Goal: Contribute content

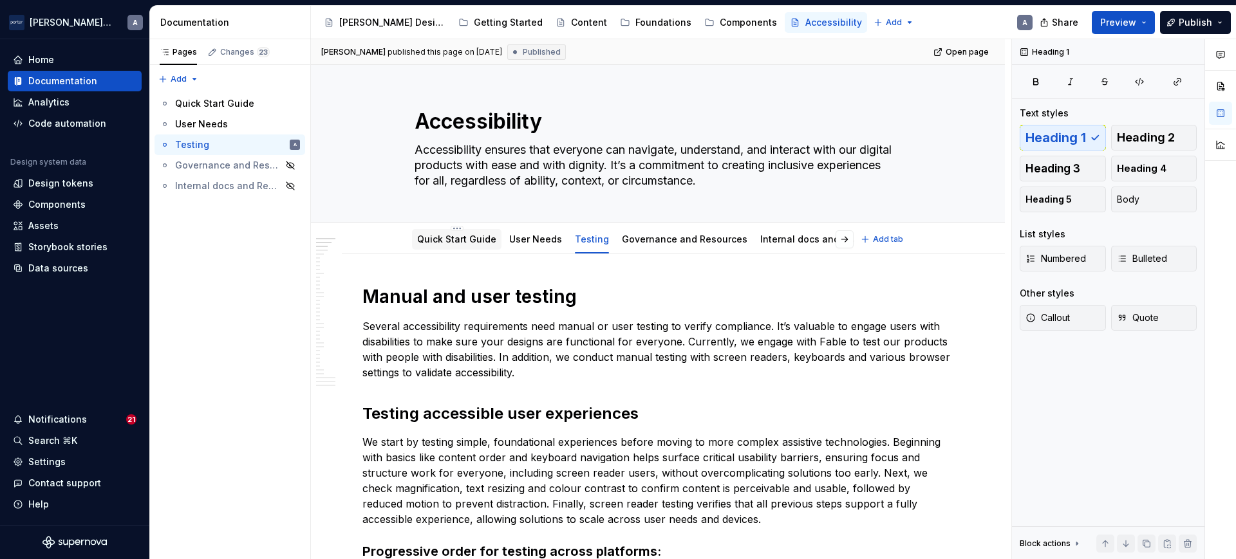
click at [439, 232] on div "Quick Start Guide" at bounding box center [456, 239] width 79 height 15
click at [417, 232] on div "Quick Start Guide" at bounding box center [456, 239] width 79 height 15
click at [435, 232] on div "Quick Start Guide" at bounding box center [456, 239] width 79 height 15
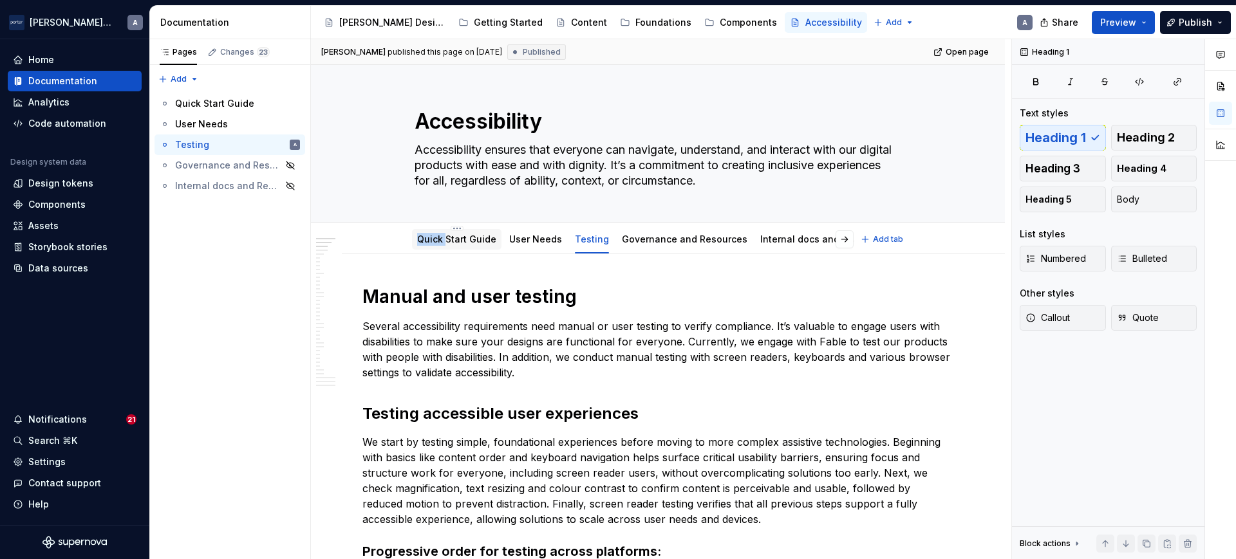
click at [435, 232] on div "Quick Start Guide" at bounding box center [456, 239] width 79 height 15
click at [440, 242] on link "Quick Start Guide" at bounding box center [456, 239] width 79 height 11
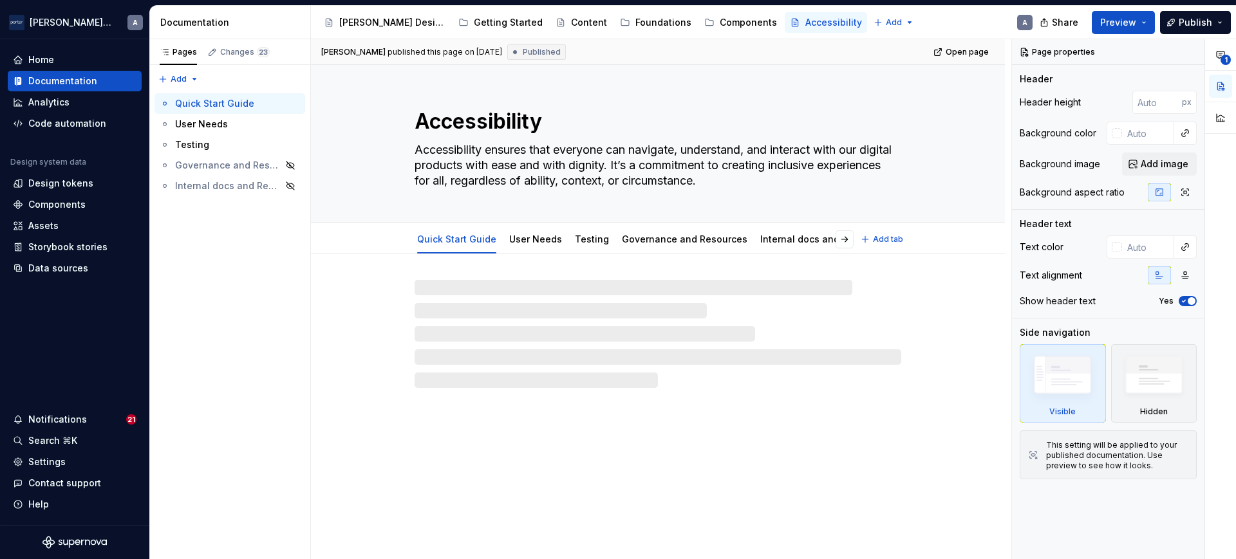
click at [440, 242] on link "Quick Start Guide" at bounding box center [456, 239] width 79 height 11
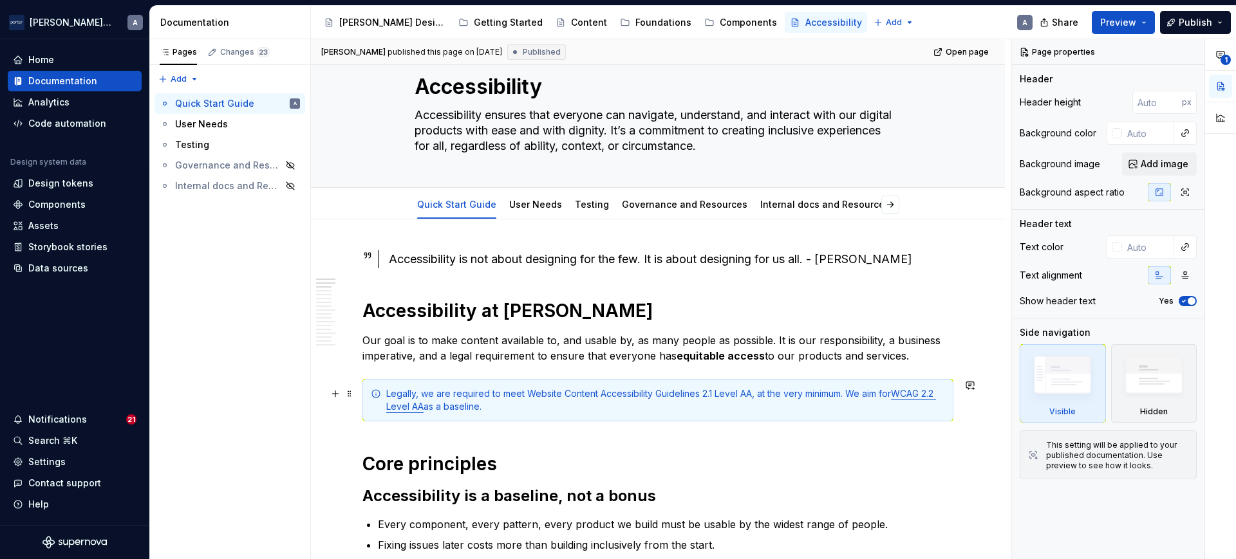
scroll to position [35, 0]
type textarea "*"
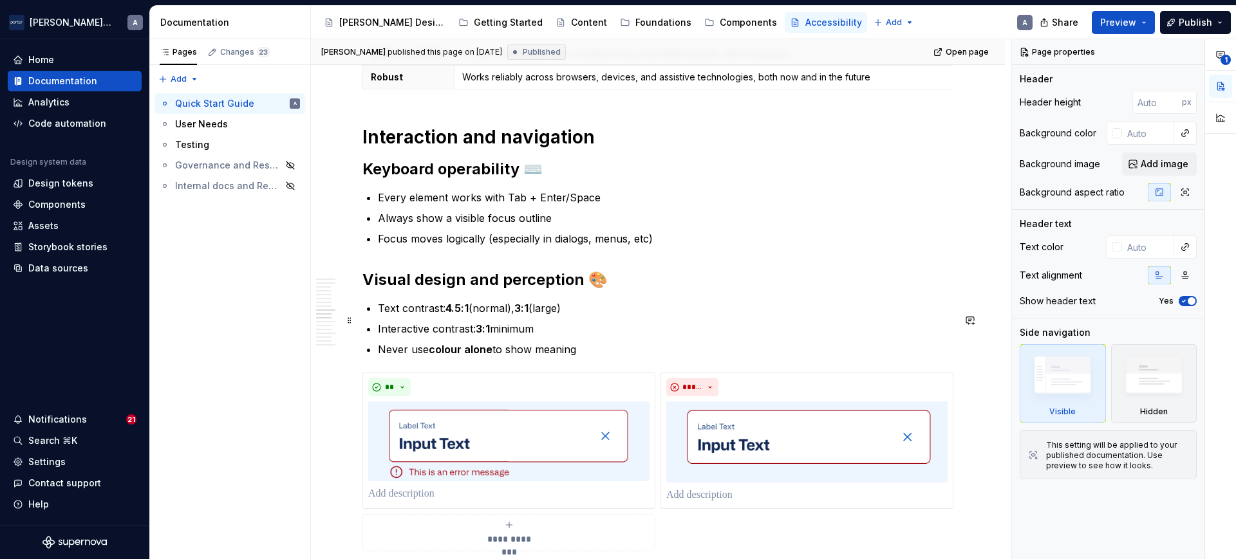
scroll to position [1074, 0]
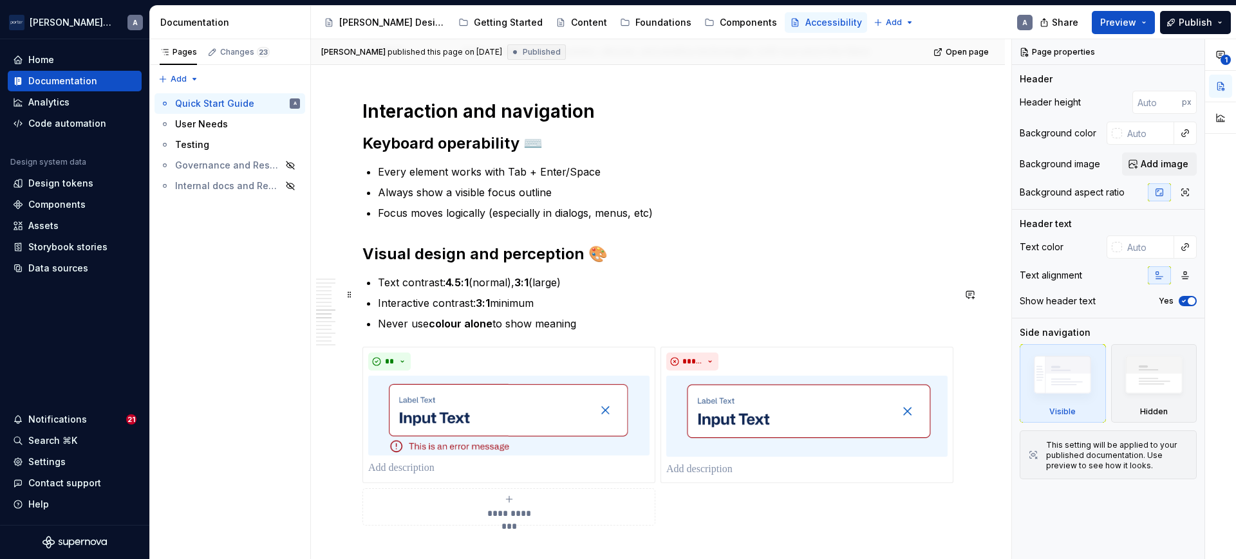
click at [440, 290] on p "Text contrast: 4.5:1 (normal), 3:1 (large)" at bounding box center [666, 282] width 576 height 15
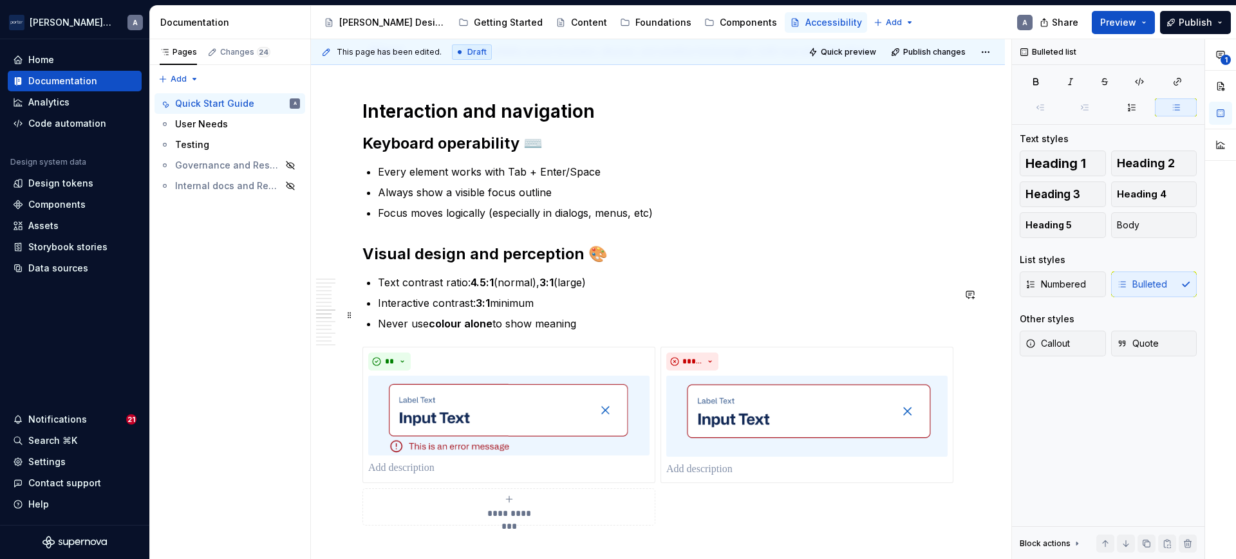
click at [468, 311] on p "Interactive contrast: 3:1 minimum" at bounding box center [666, 303] width 576 height 15
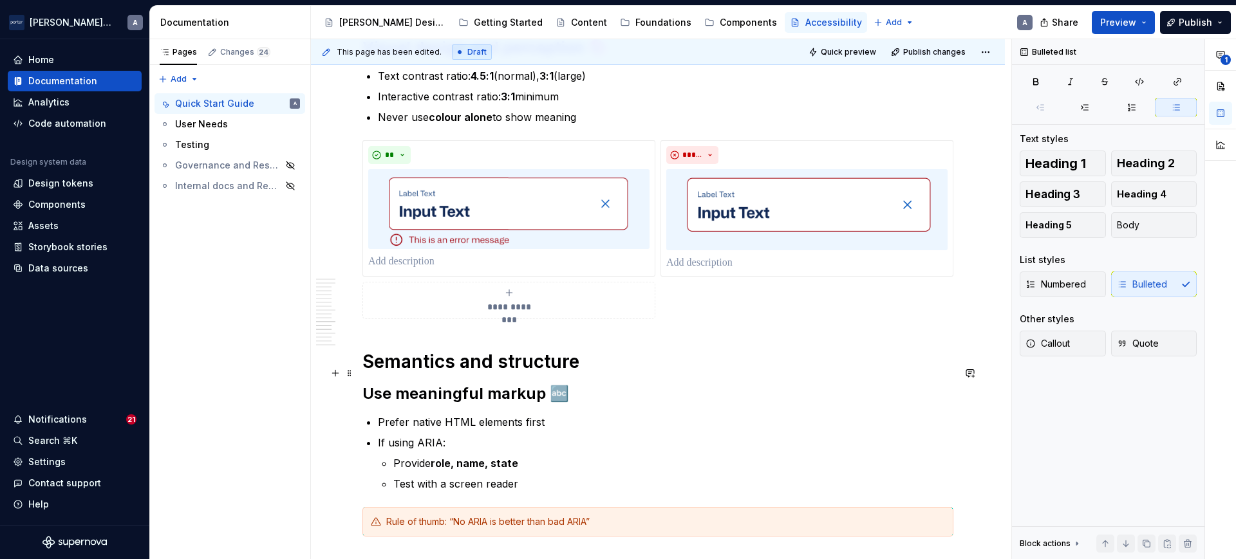
scroll to position [1406, 0]
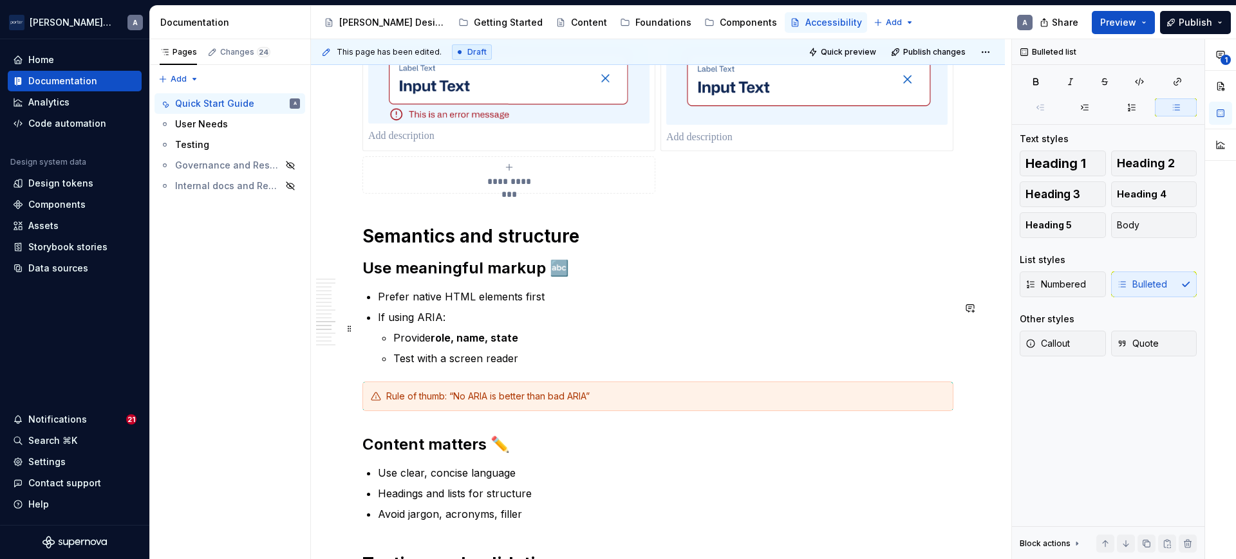
click at [556, 325] on p "If using ARIA:" at bounding box center [666, 317] width 576 height 15
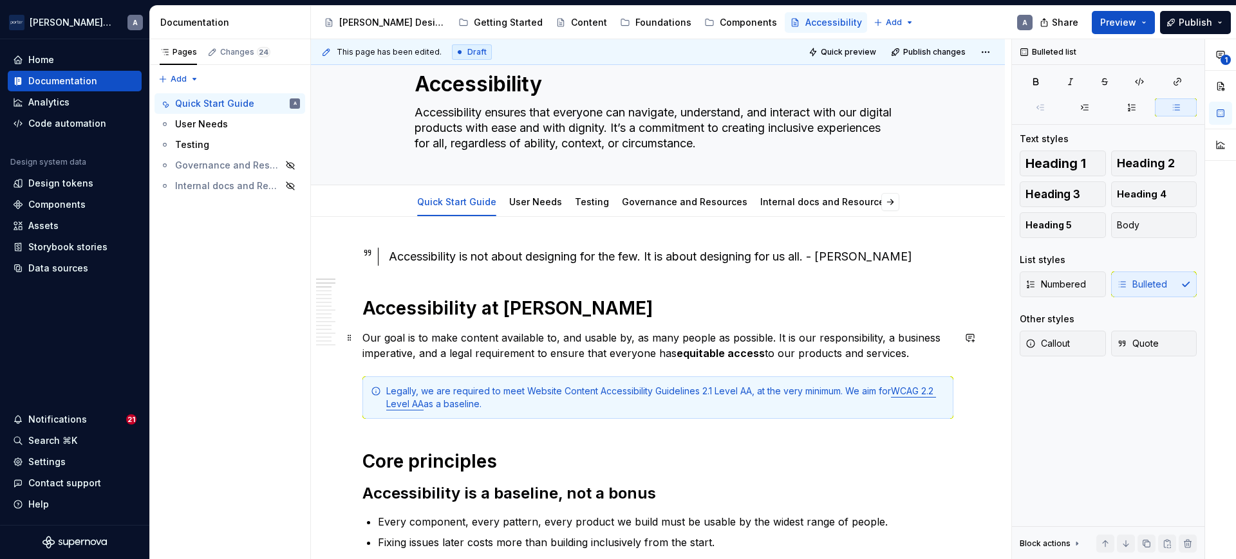
scroll to position [0, 0]
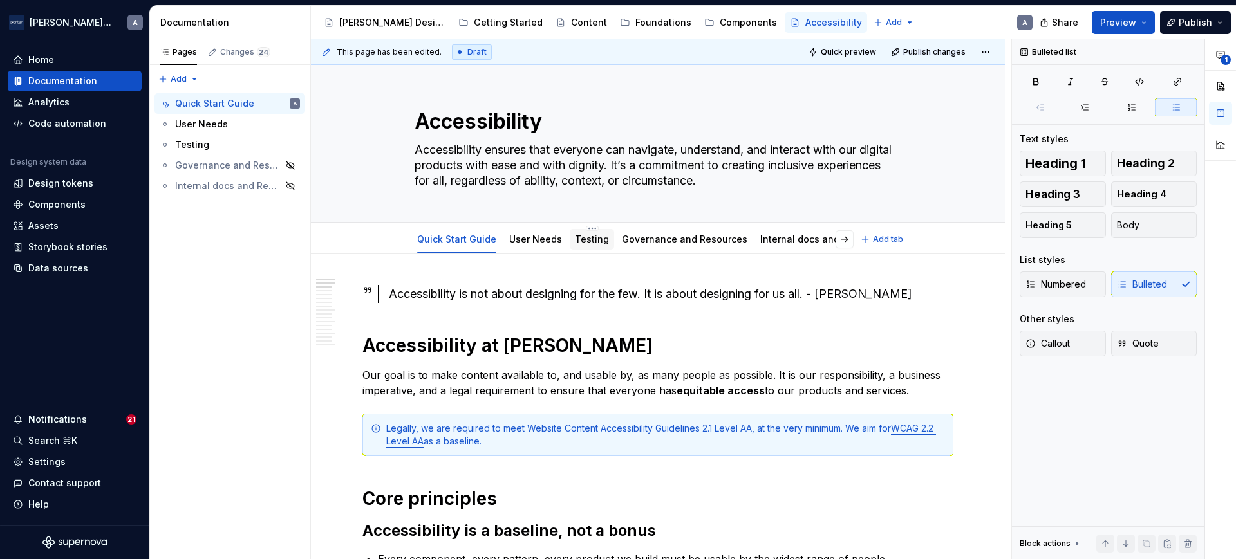
click at [575, 236] on link "Testing" at bounding box center [592, 239] width 34 height 11
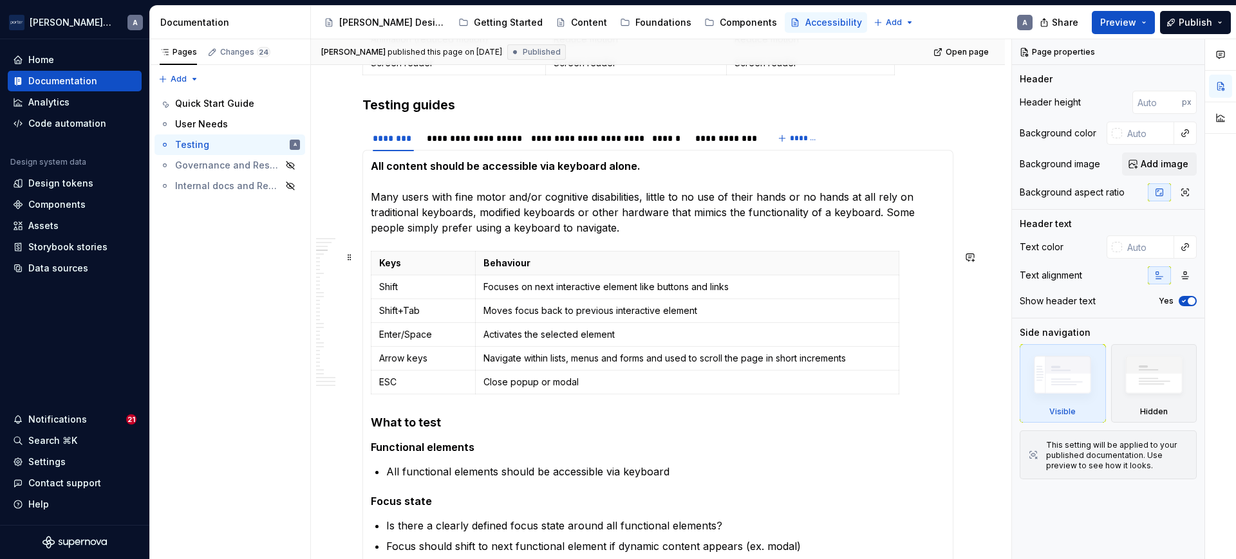
scroll to position [659, 0]
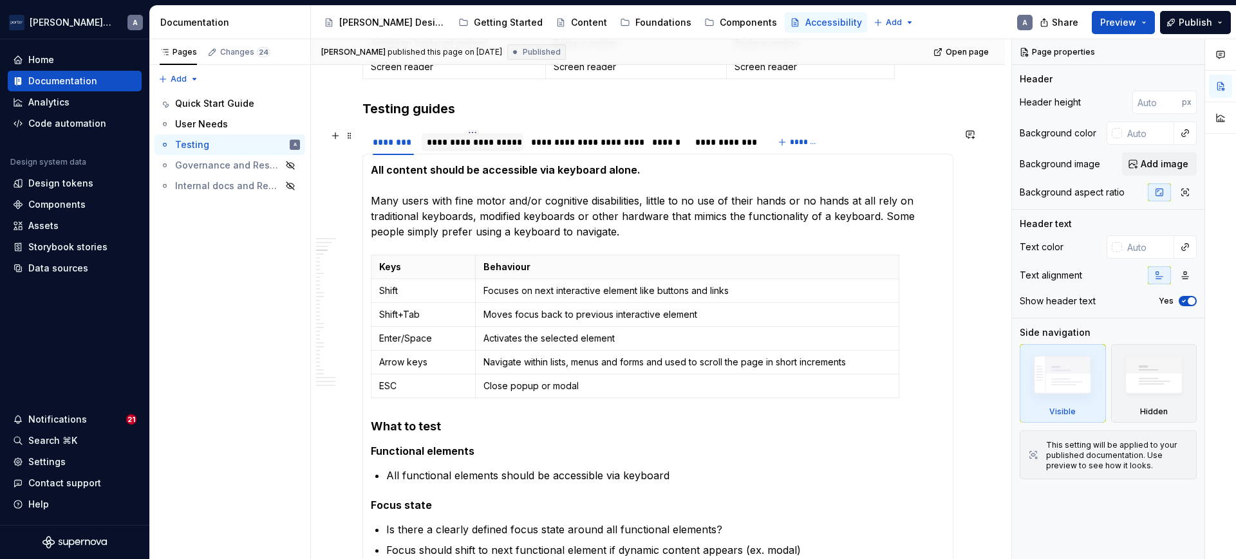
click at [509, 138] on div "**********" at bounding box center [472, 142] width 91 height 13
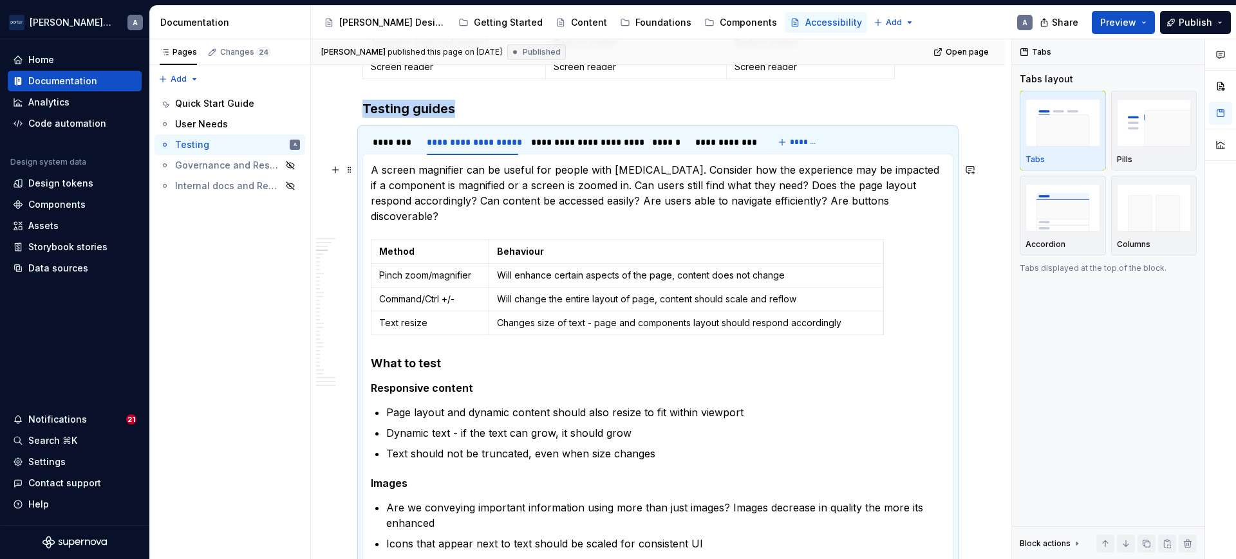
click at [537, 182] on p "A screen magnifier can be useful for people with [MEDICAL_DATA]. Consider how t…" at bounding box center [658, 193] width 574 height 62
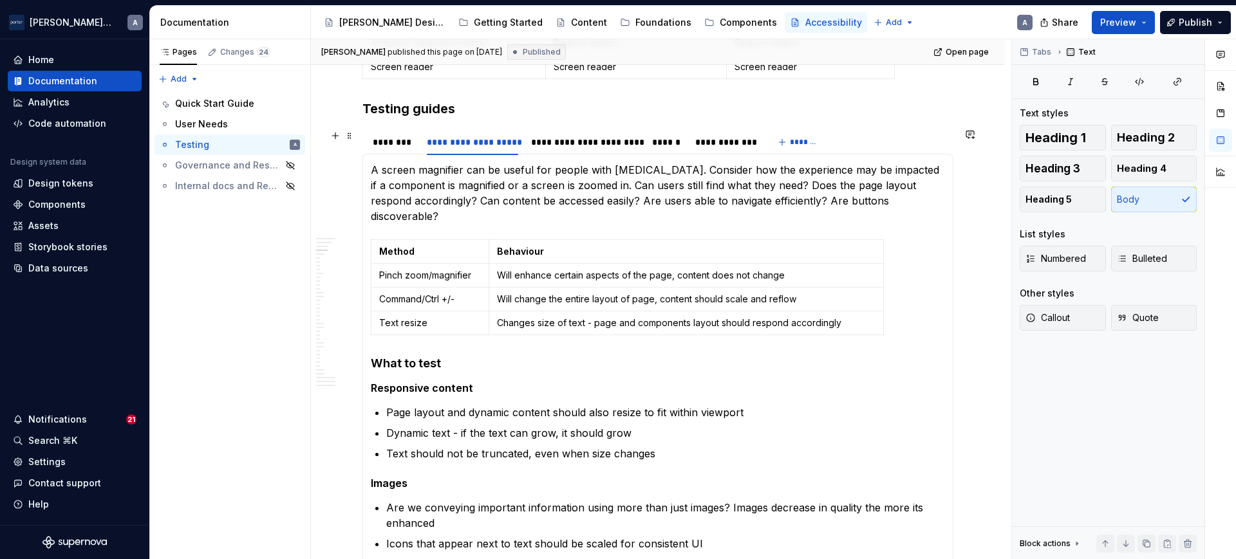
click at [856, 138] on div "**********" at bounding box center [657, 142] width 591 height 26
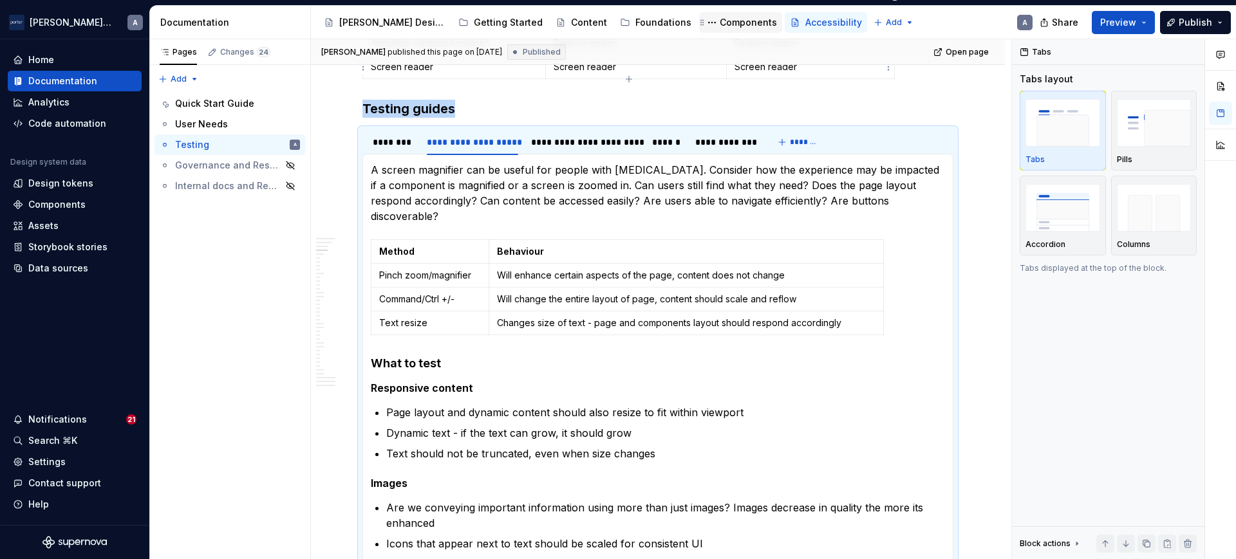
click at [720, 21] on div "Components" at bounding box center [748, 22] width 57 height 13
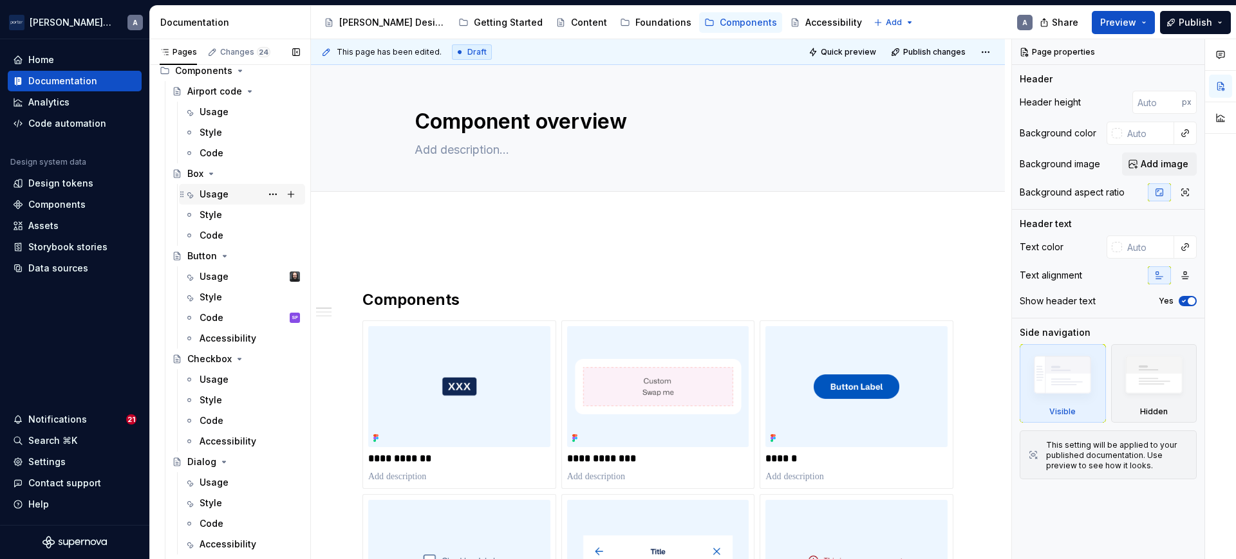
scroll to position [55, 0]
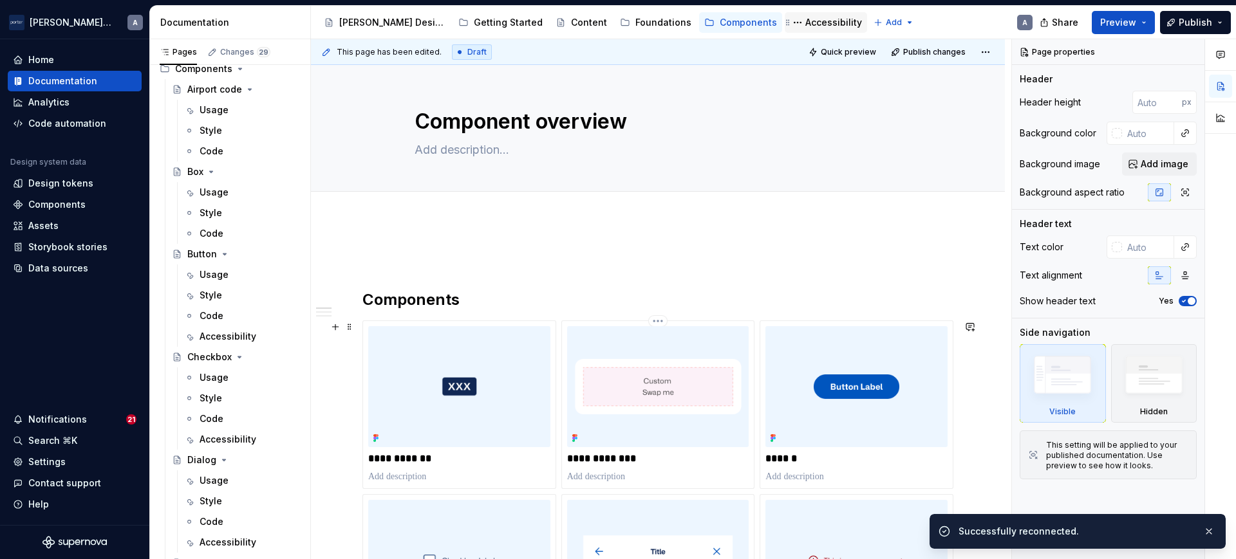
click at [805, 23] on div "Accessibility" at bounding box center [833, 22] width 57 height 13
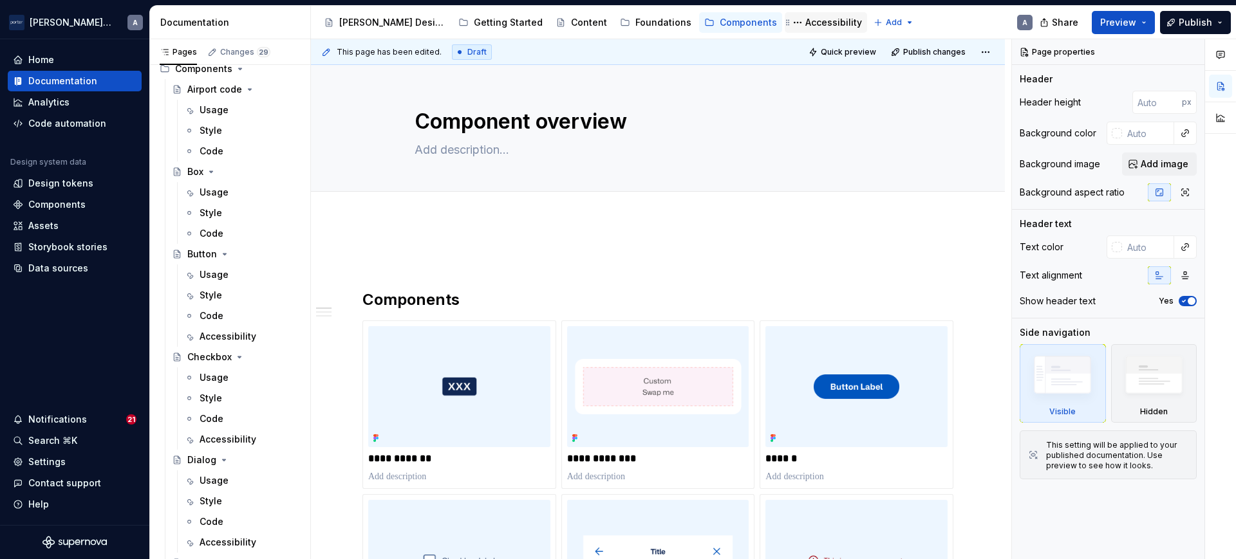
click at [805, 17] on div "Accessibility" at bounding box center [833, 22] width 57 height 13
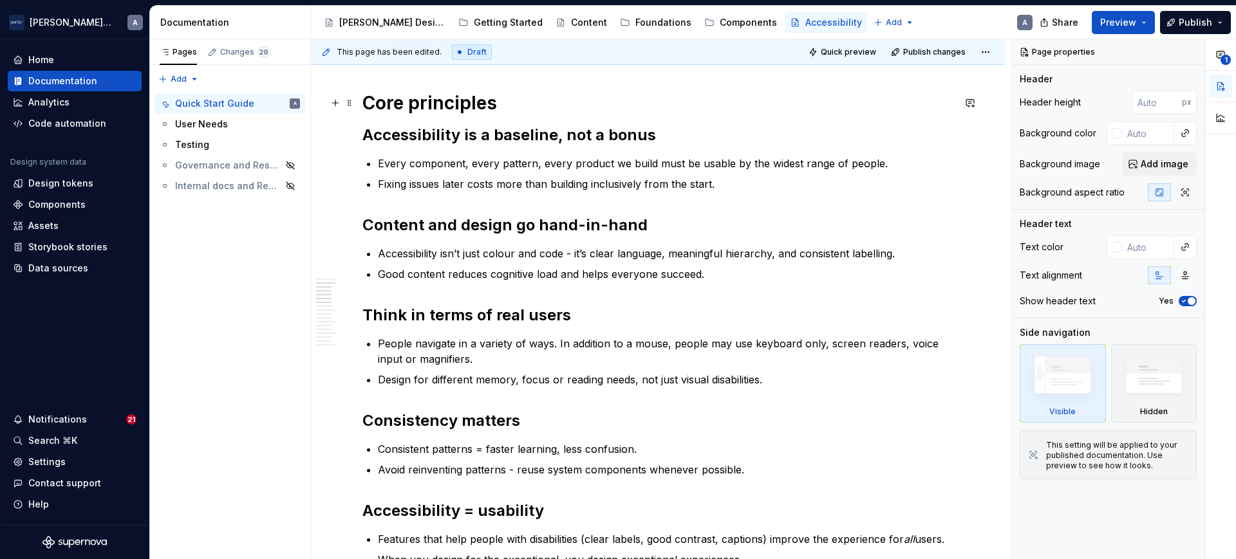
scroll to position [402, 0]
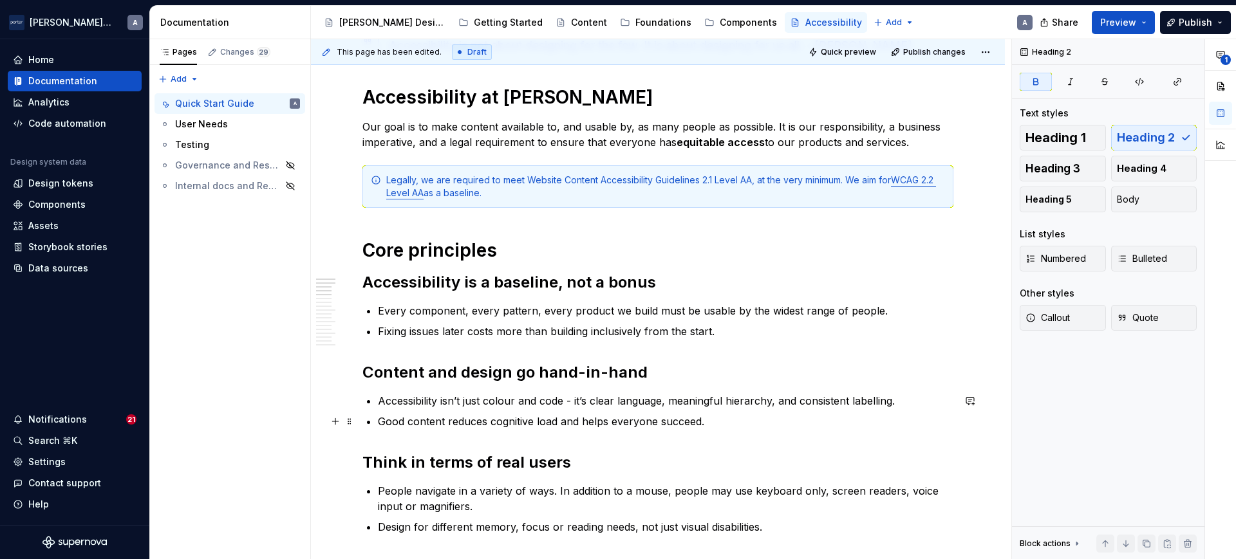
scroll to position [134, 0]
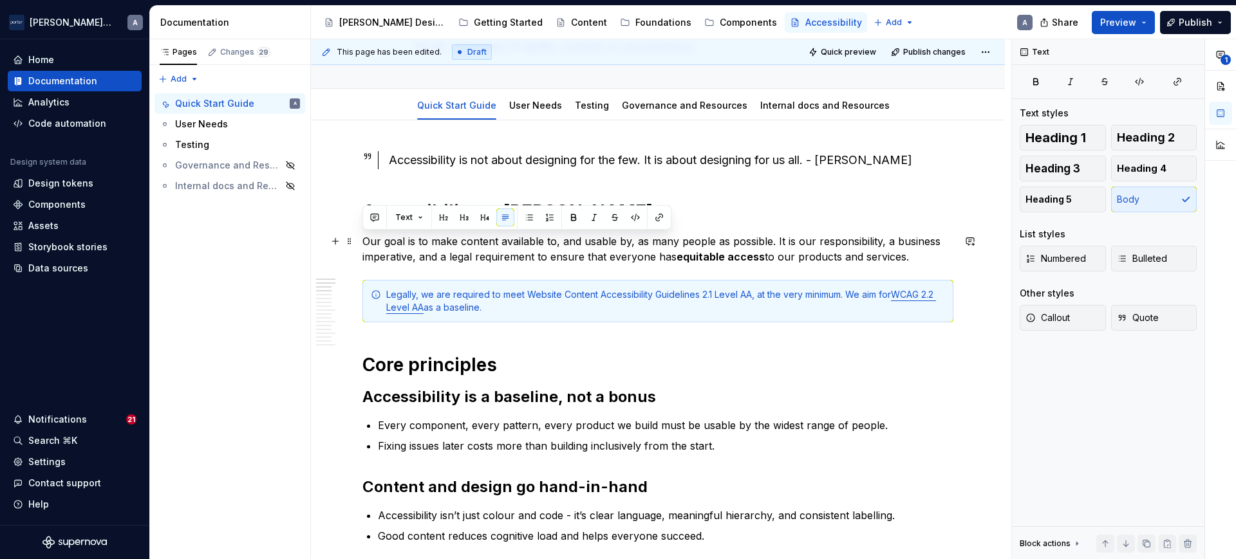
drag, startPoint x: 925, startPoint y: 259, endPoint x: 359, endPoint y: 247, distance: 566.0
copy p "Our goal is to make content available to, and usable by, as many people as poss…"
click at [497, 252] on p "Our goal is to make content available to, and usable by, as many people as poss…" at bounding box center [657, 249] width 591 height 31
type textarea "*"
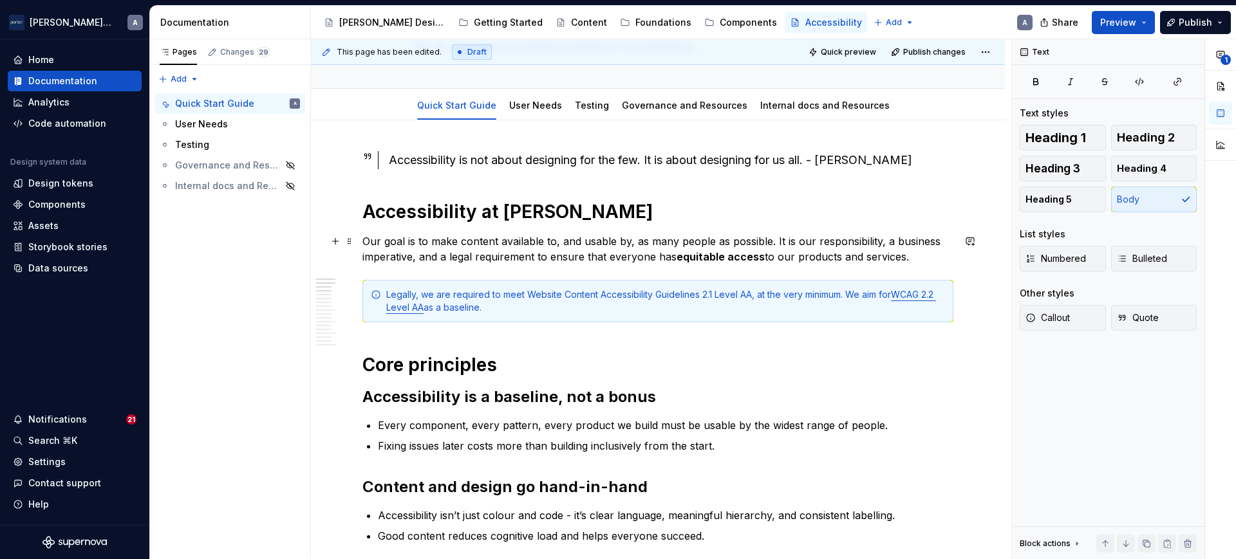
click at [366, 243] on p "Our goal is to make content available to, and usable by, as many people as poss…" at bounding box center [657, 249] width 591 height 31
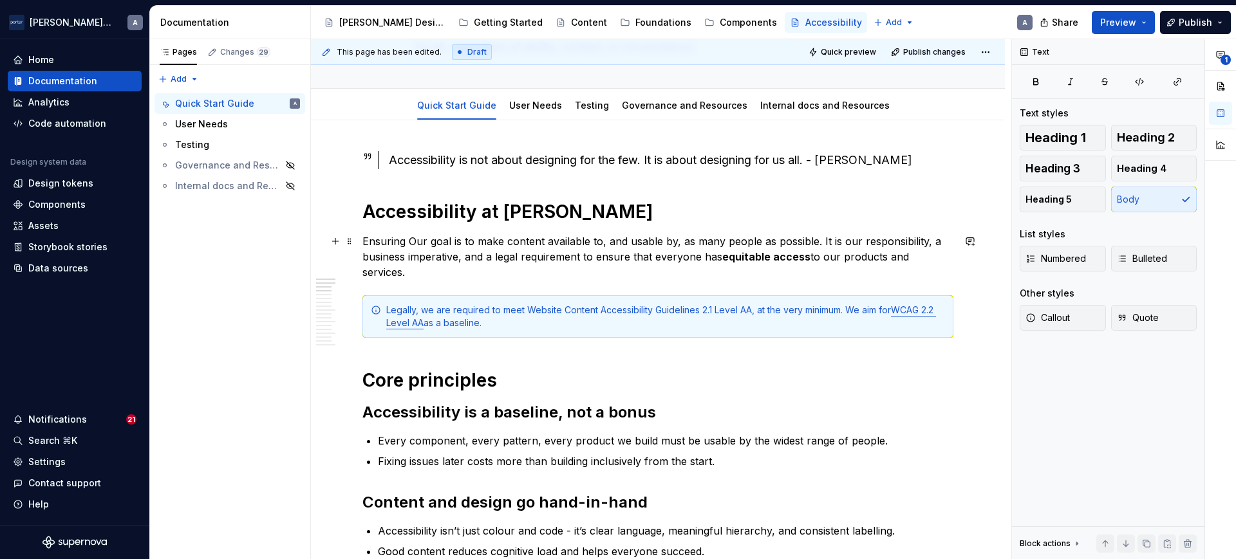
click at [438, 268] on p "Ensuring Our goal is to make content available to, and usable by, as many peopl…" at bounding box center [657, 257] width 591 height 46
drag, startPoint x: 426, startPoint y: 272, endPoint x: 362, endPoint y: 246, distance: 69.6
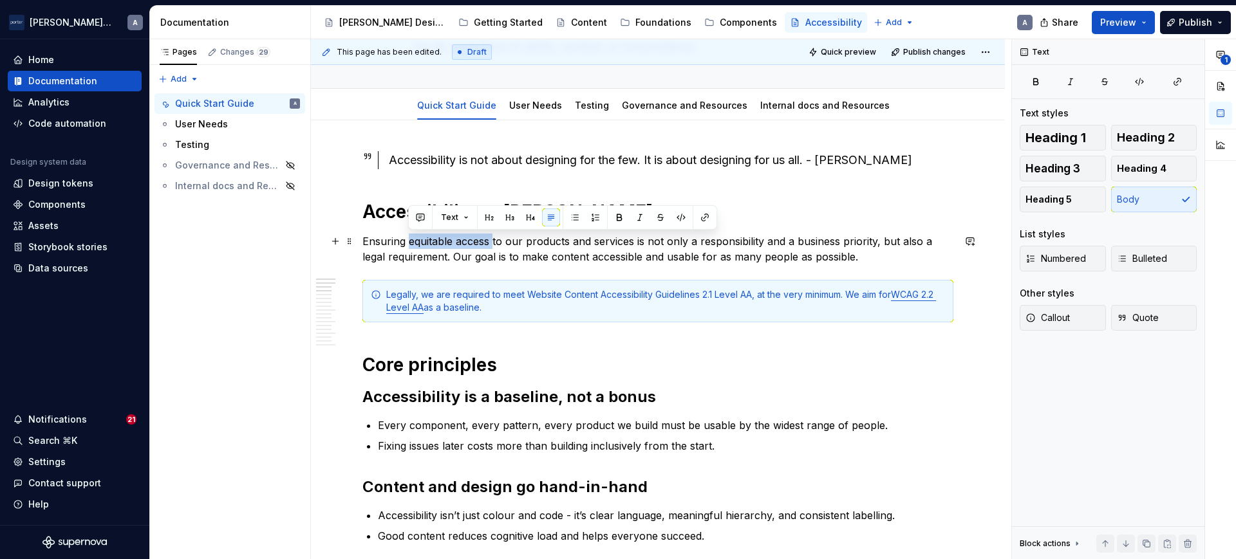
drag, startPoint x: 411, startPoint y: 242, endPoint x: 494, endPoint y: 241, distance: 83.1
click at [494, 241] on p "Ensuring equitable access to our products and services is not only a responsibi…" at bounding box center [657, 249] width 591 height 31
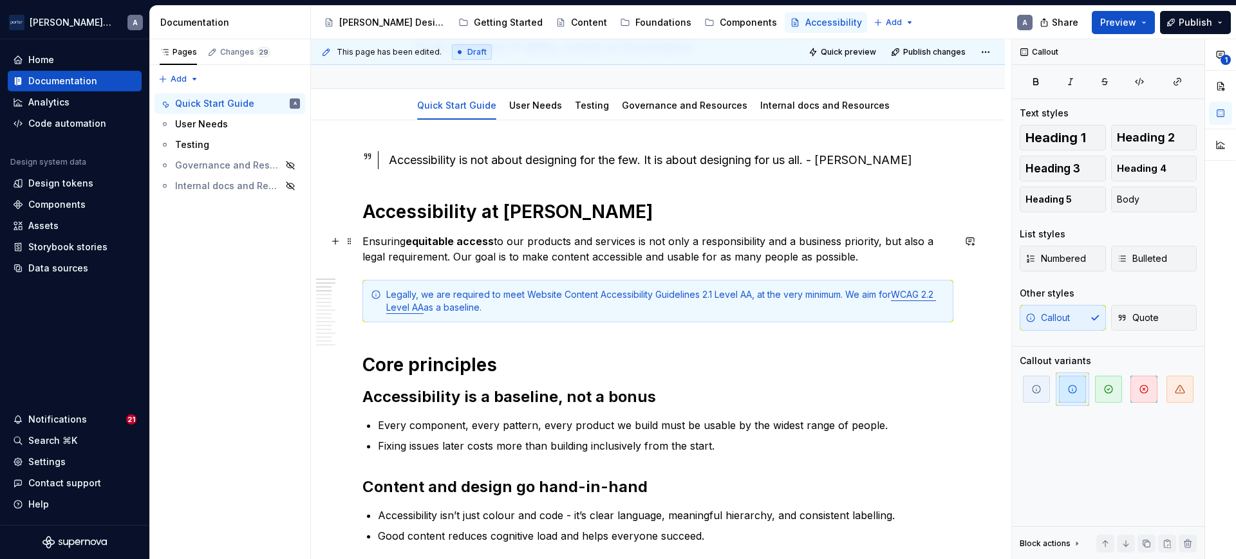
click at [838, 246] on p "Ensuring equitable access to our products and services is not only a responsibi…" at bounding box center [657, 249] width 591 height 31
click at [592, 256] on p "Ensuring equitable access to our products and services is not only a responsibi…" at bounding box center [657, 249] width 591 height 31
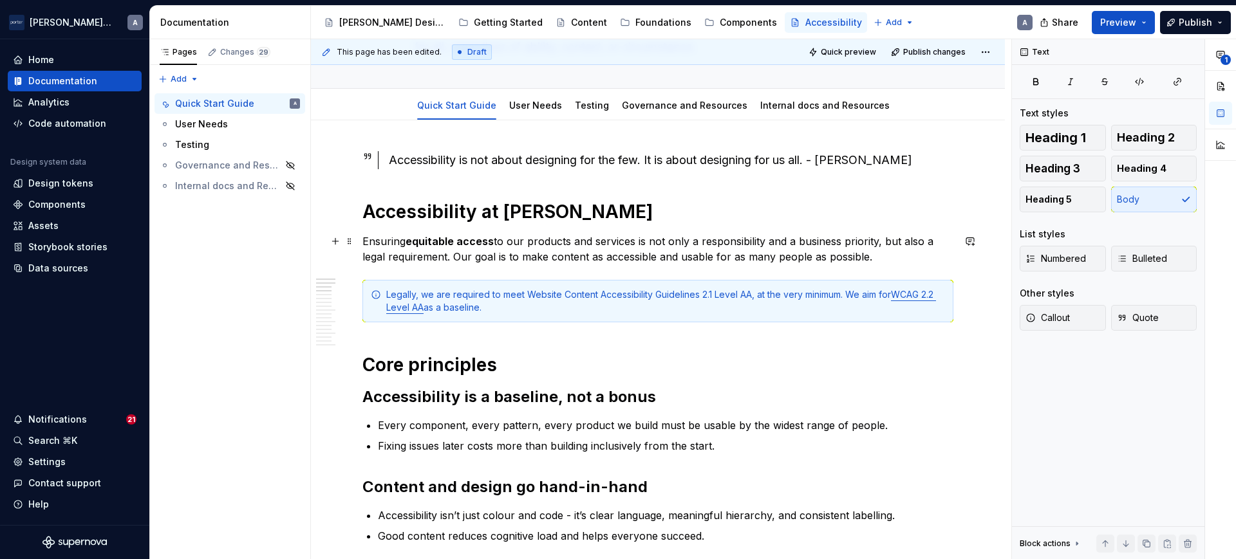
click at [677, 256] on p "Ensuring equitable access to our products and services is not only a responsibi…" at bounding box center [657, 249] width 591 height 31
click at [818, 251] on p "Ensuring equitable access to our products and services is not only a responsibi…" at bounding box center [657, 249] width 591 height 31
click at [870, 251] on p "Ensuring equitable access to our products and services is not only a responsibi…" at bounding box center [657, 249] width 591 height 31
click at [855, 205] on h1 "Accessibility at [PERSON_NAME]" at bounding box center [657, 211] width 591 height 23
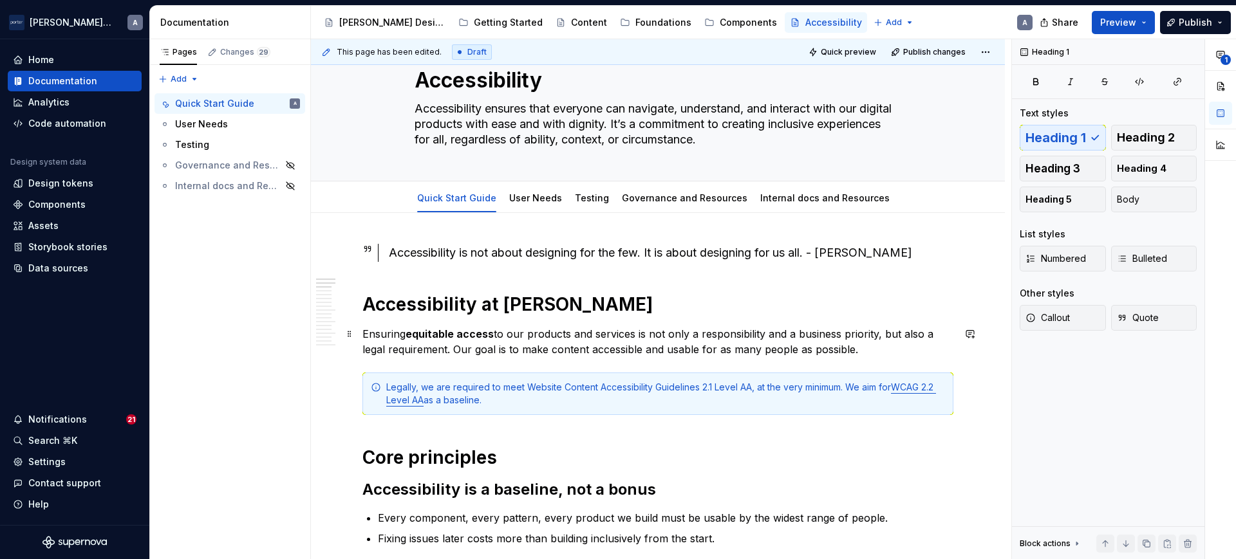
scroll to position [0, 0]
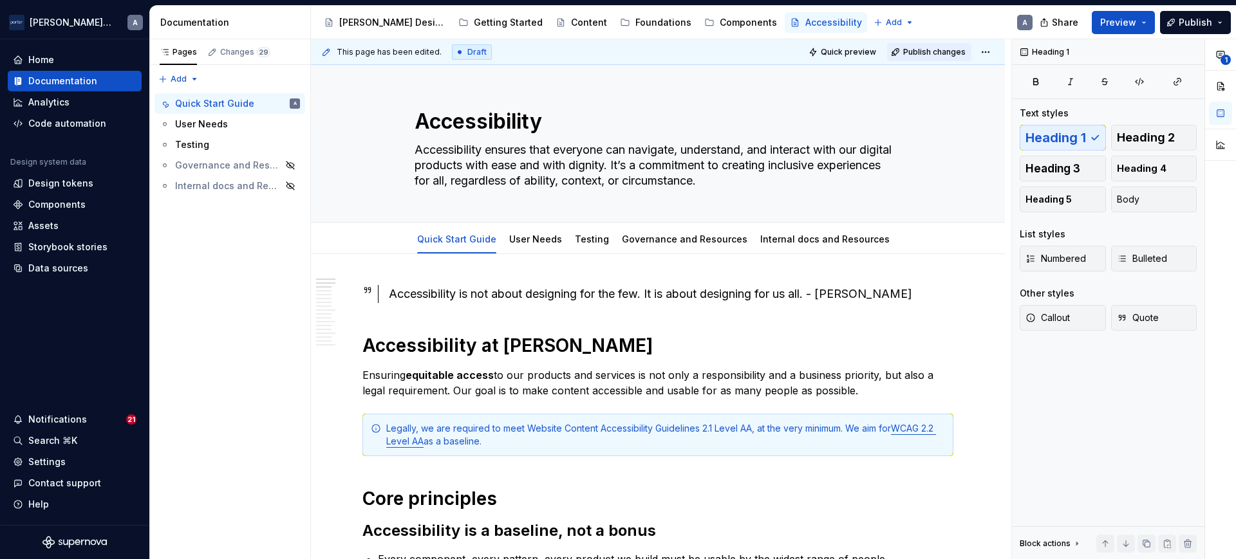
click at [924, 52] on span "Publish changes" at bounding box center [934, 52] width 62 height 10
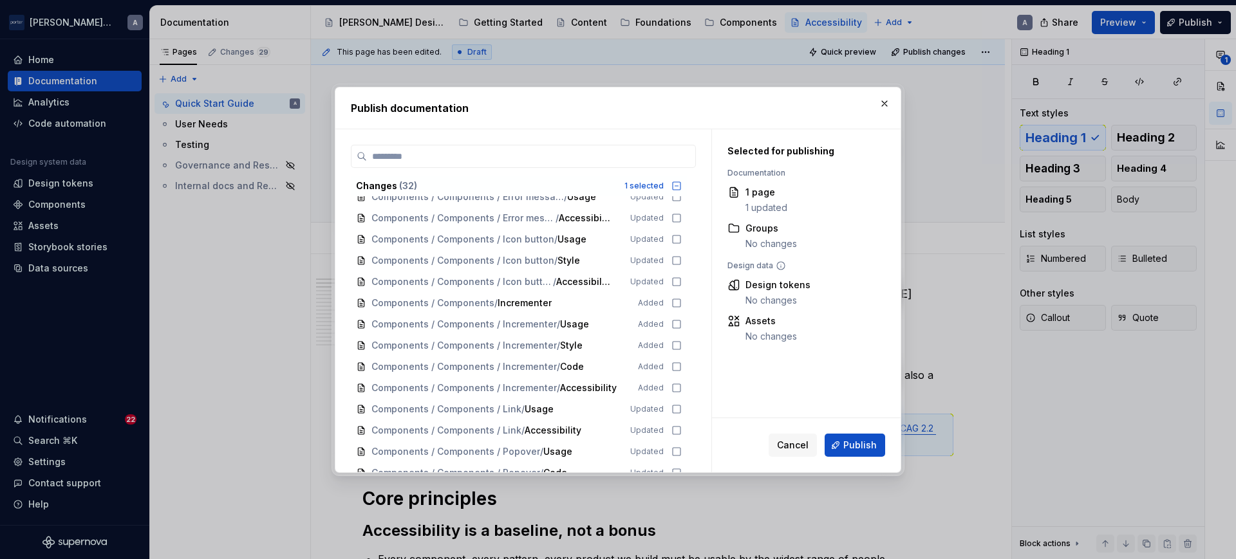
scroll to position [406, 0]
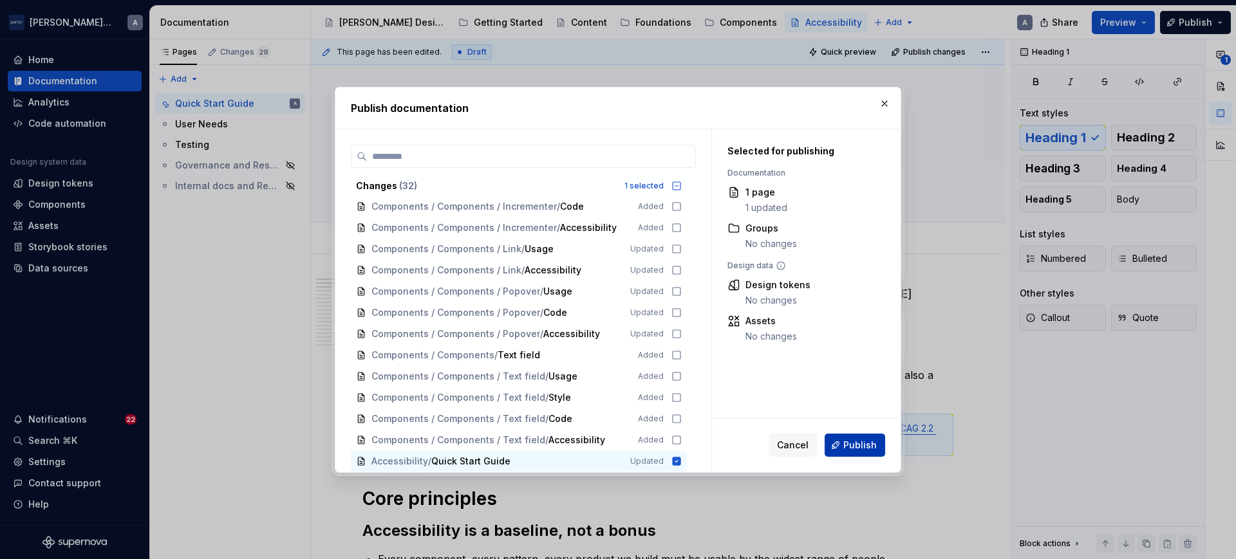
click at [878, 449] on button "Publish" at bounding box center [855, 445] width 61 height 23
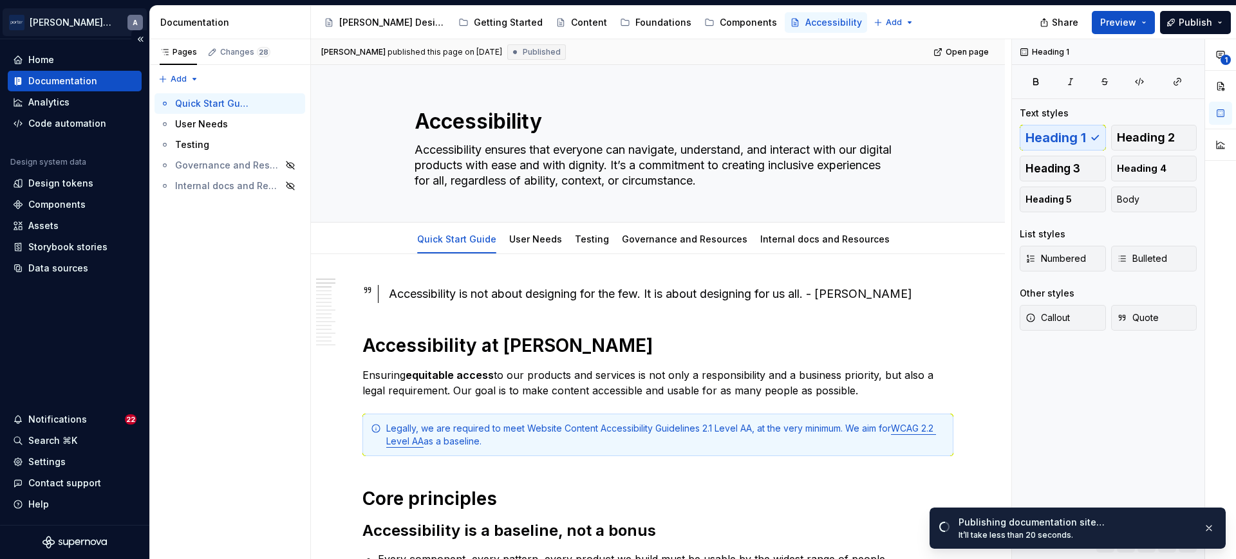
type textarea "*"
